Goal: Understand process/instructions

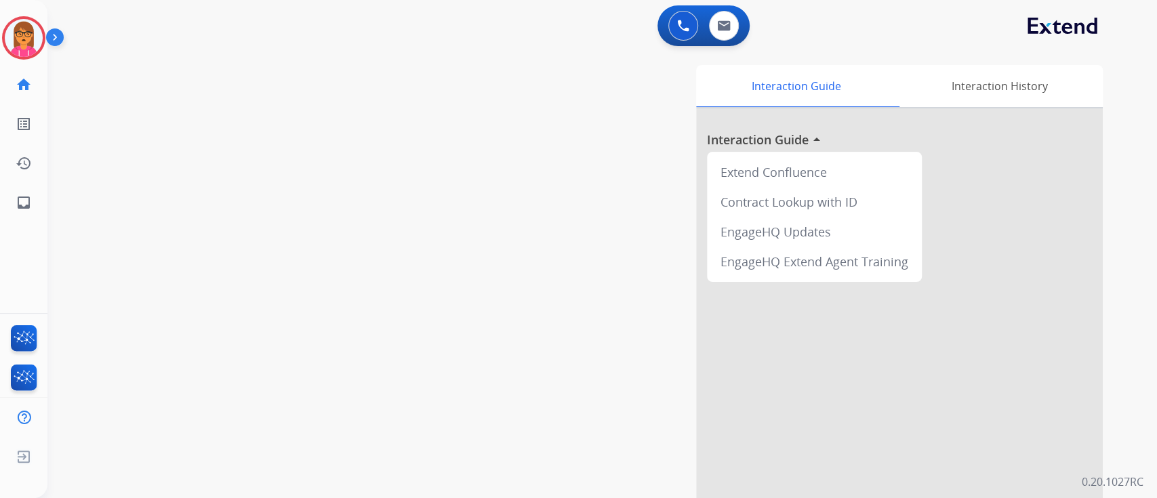
click at [487, 140] on div "Interaction Guide Interaction History Interaction Guide arrow_drop_up Extend Co…" at bounding box center [767, 339] width 671 height 549
drag, startPoint x: 433, startPoint y: 237, endPoint x: 432, endPoint y: 0, distance: 237.2
click at [422, 204] on div "swap_horiz Break voice bridge close_fullscreen Connect 3-Way Call merge_type Se…" at bounding box center [585, 331] width 1077 height 565
